Goal: Task Accomplishment & Management: Manage account settings

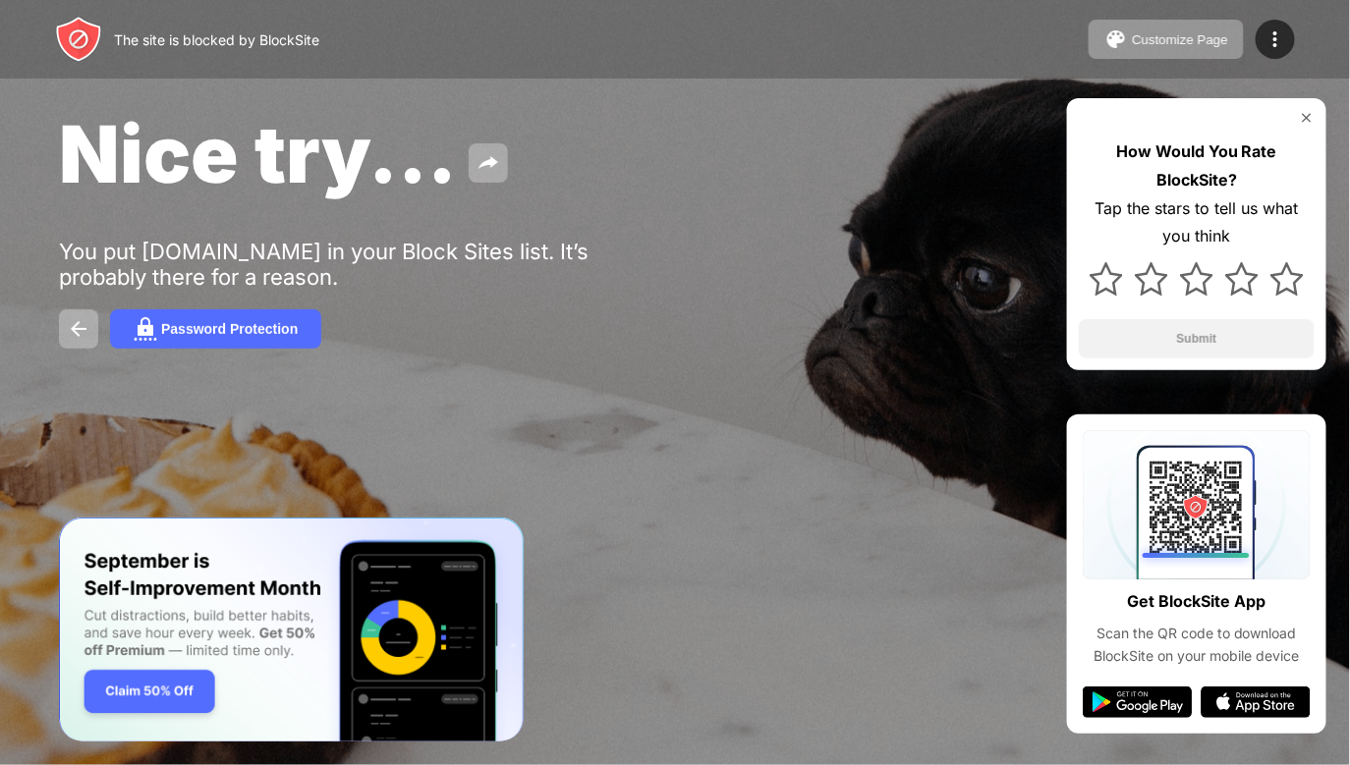
click at [1270, 36] on img at bounding box center [1275, 40] width 24 height 24
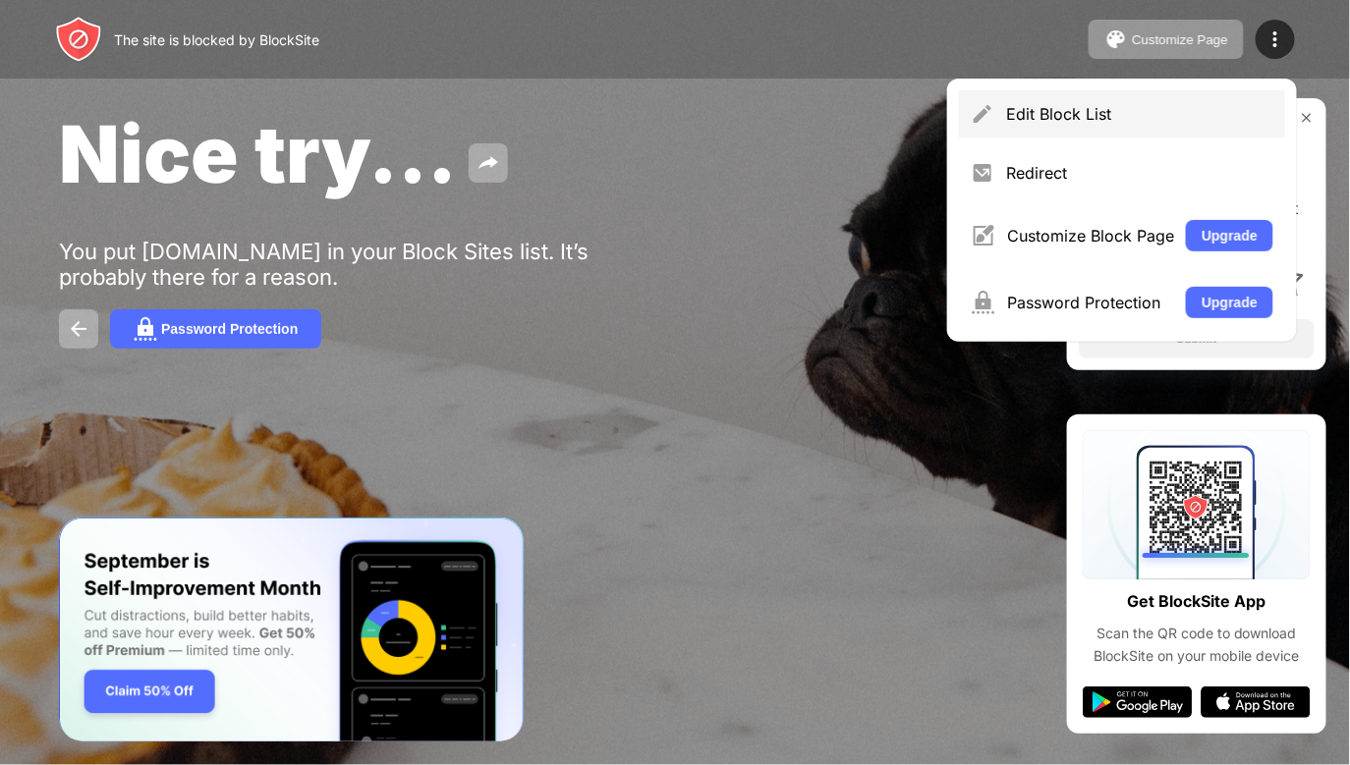
click at [1132, 117] on div "Edit Block List" at bounding box center [1139, 114] width 267 height 20
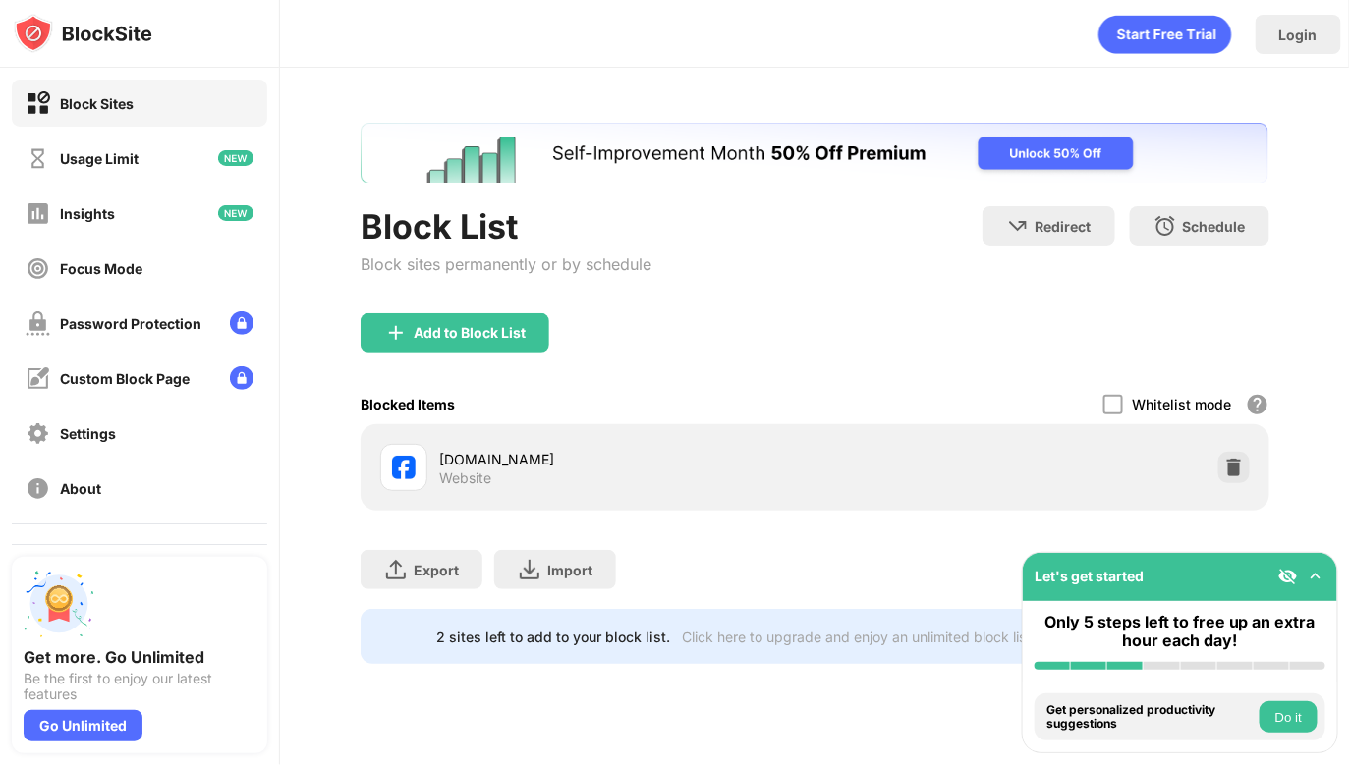
click at [1240, 452] on div at bounding box center [1233, 467] width 31 height 31
